Goal: Transaction & Acquisition: Book appointment/travel/reservation

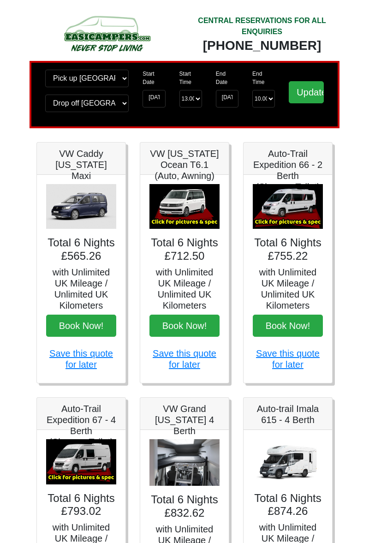
click at [200, 210] on img at bounding box center [184, 206] width 70 height 45
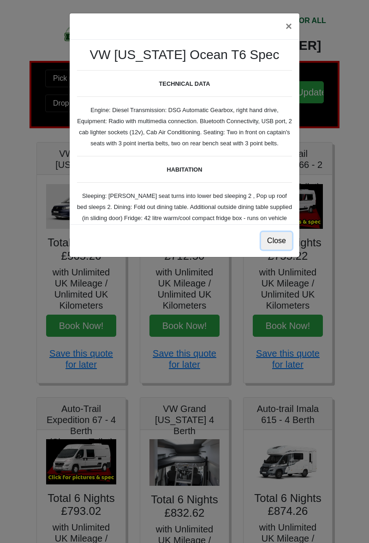
click at [284, 238] on button "Close" at bounding box center [276, 241] width 31 height 18
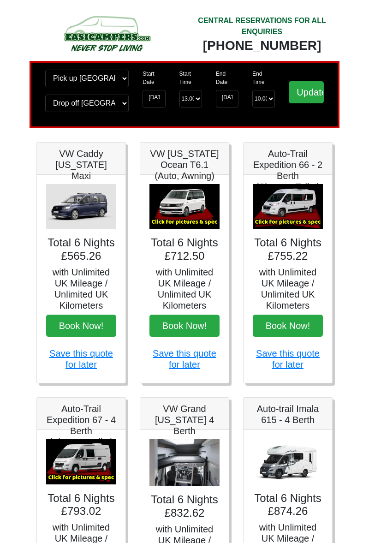
click at [195, 205] on img at bounding box center [184, 206] width 70 height 45
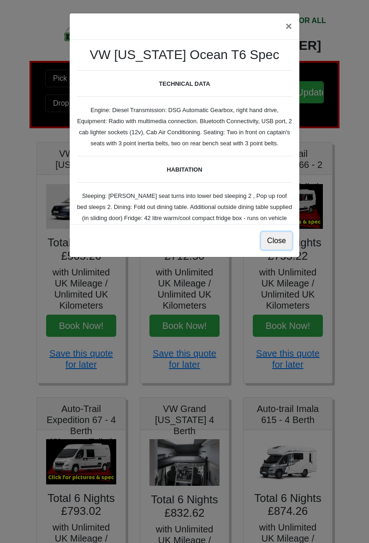
click at [283, 238] on button "Close" at bounding box center [276, 241] width 31 height 18
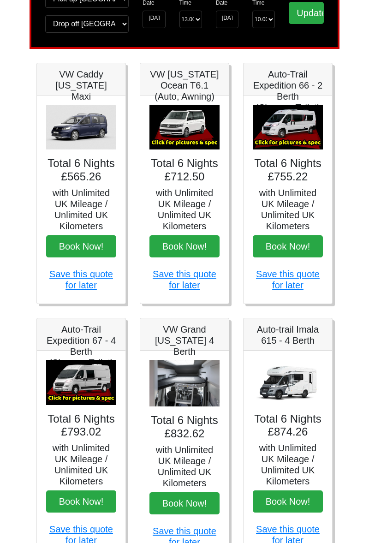
scroll to position [75, 0]
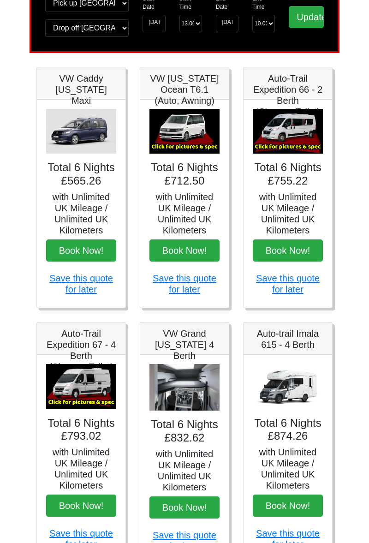
click at [295, 121] on img at bounding box center [288, 131] width 70 height 45
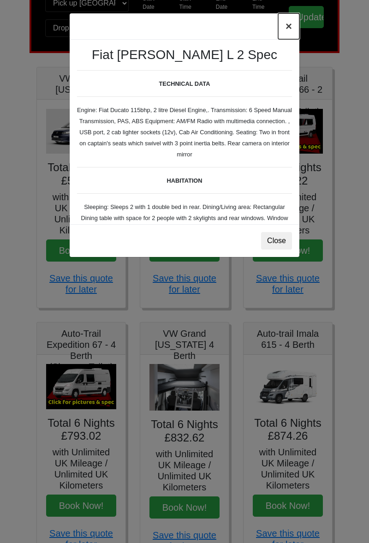
click at [287, 27] on button "×" at bounding box center [288, 26] width 21 height 26
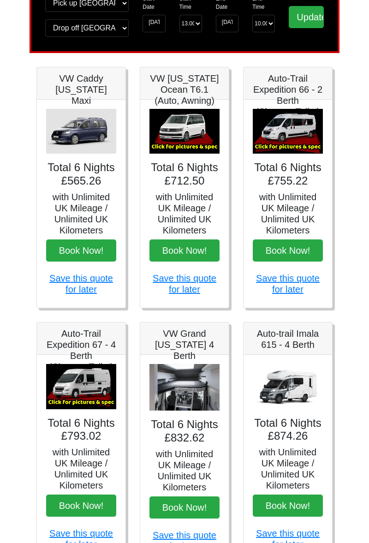
click at [98, 403] on img at bounding box center [81, 386] width 70 height 45
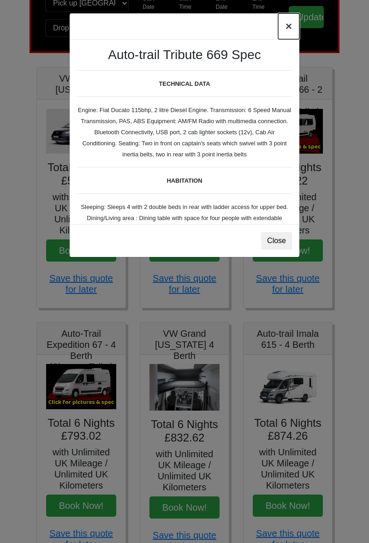
click at [292, 27] on button "×" at bounding box center [288, 26] width 21 height 26
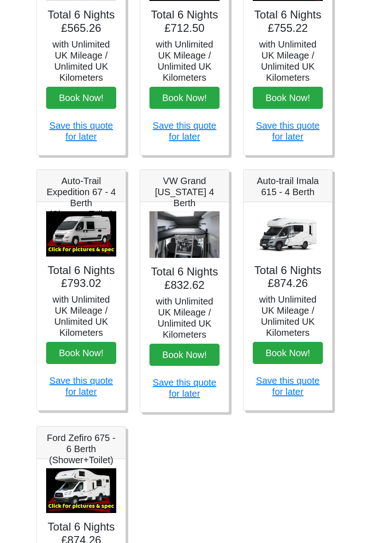
scroll to position [232, 0]
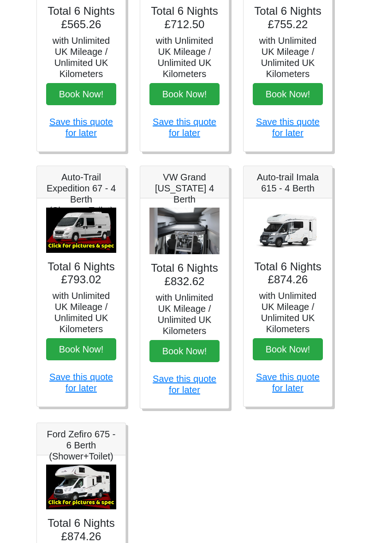
click at [313, 177] on h5 "Auto-trail Imala 615 - 4 Berth" at bounding box center [288, 183] width 70 height 22
click at [293, 232] on img at bounding box center [288, 230] width 70 height 45
click at [300, 183] on h5 "Auto-trail Imala 615 - 4 Berth" at bounding box center [288, 183] width 70 height 22
click at [295, 309] on h5 "with Unlimited UK Mileage / Unlimited UK Kilometers" at bounding box center [288, 312] width 70 height 44
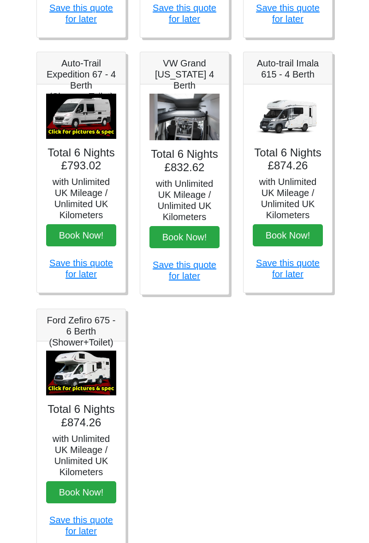
scroll to position [357, 0]
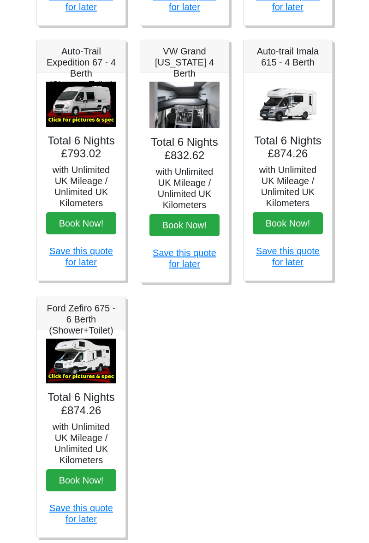
click at [295, 256] on link "Save this quote for later" at bounding box center [288, 256] width 64 height 21
